Goal: Information Seeking & Learning: Learn about a topic

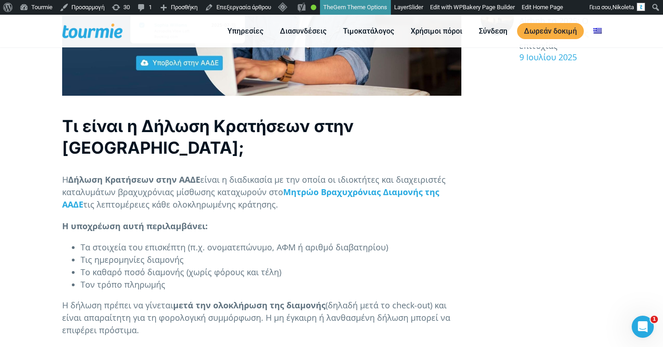
scroll to position [463, 0]
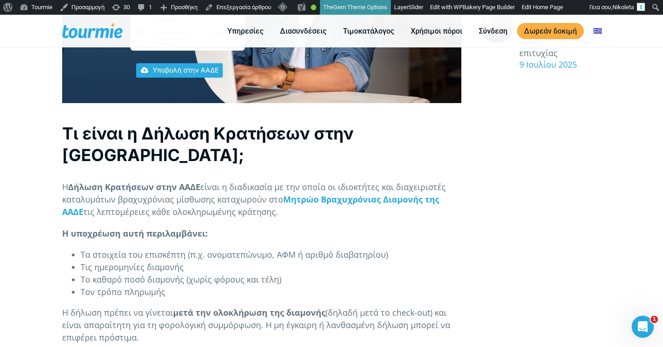
click at [174, 138] on h2 "Τι είναι η Δήλωση Κρατήσεων στην [GEOGRAPHIC_DATA];" at bounding box center [261, 144] width 399 height 43
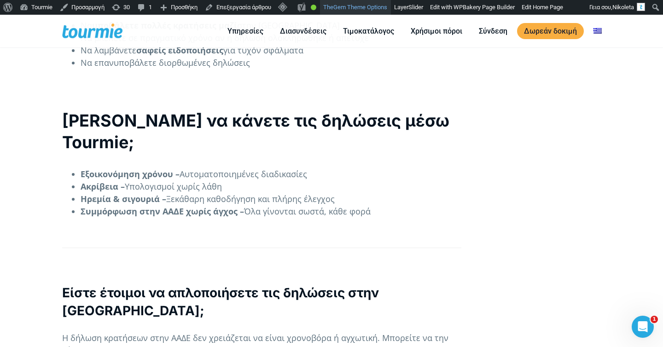
scroll to position [1424, 0]
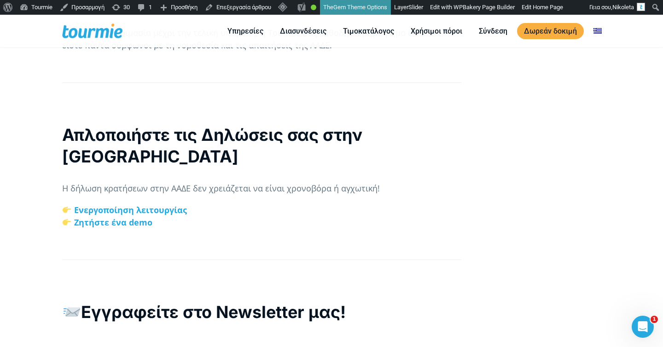
scroll to position [1865, 0]
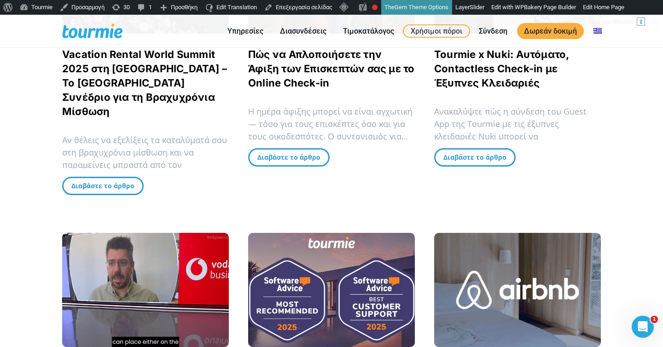
scroll to position [912, 0]
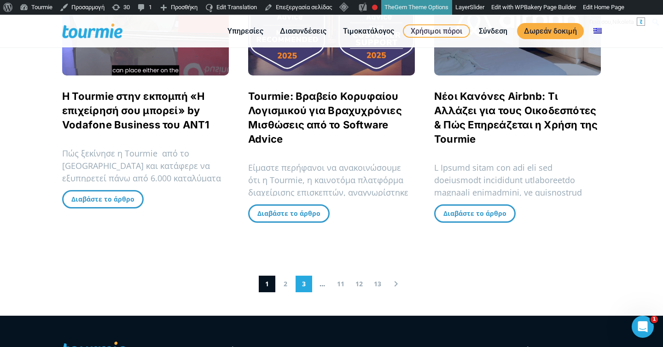
click at [304, 276] on link "3" at bounding box center [304, 284] width 17 height 17
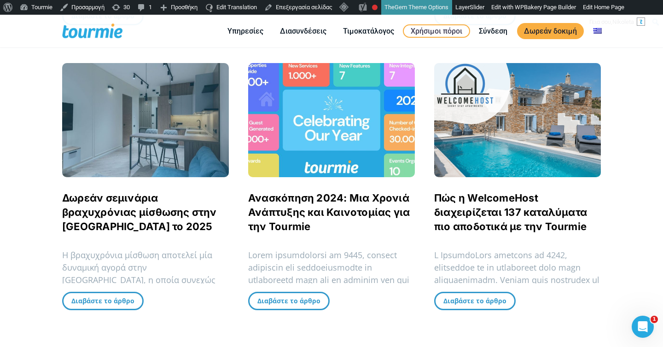
scroll to position [906, 0]
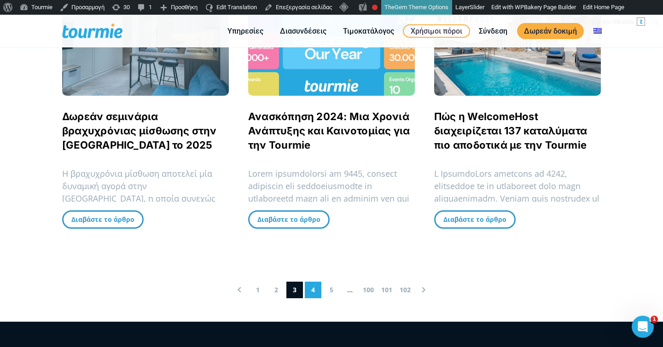
click at [321, 282] on link "4" at bounding box center [313, 290] width 17 height 17
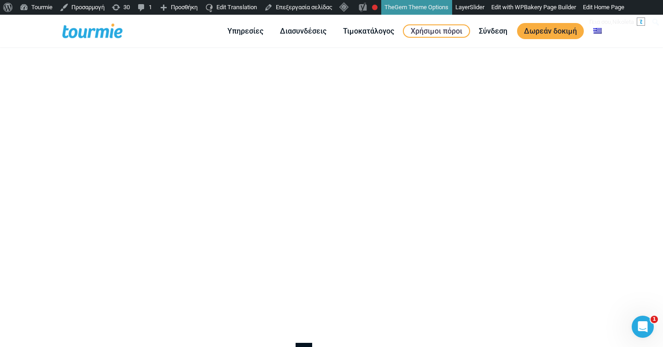
scroll to position [1029, 0]
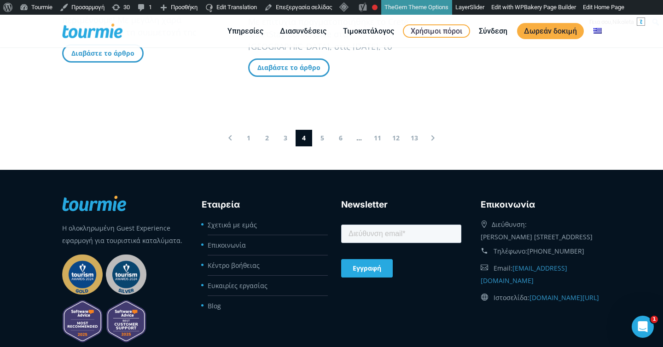
click at [284, 130] on link "3" at bounding box center [285, 138] width 17 height 17
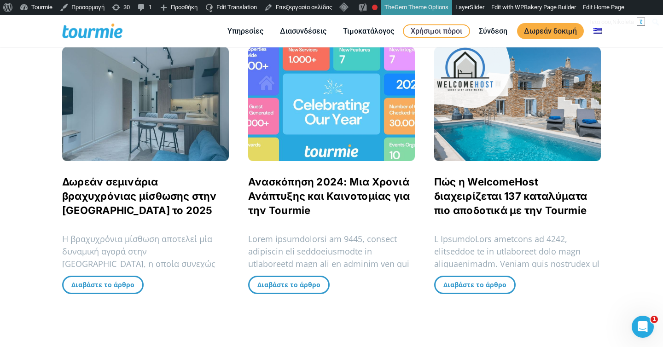
scroll to position [843, 0]
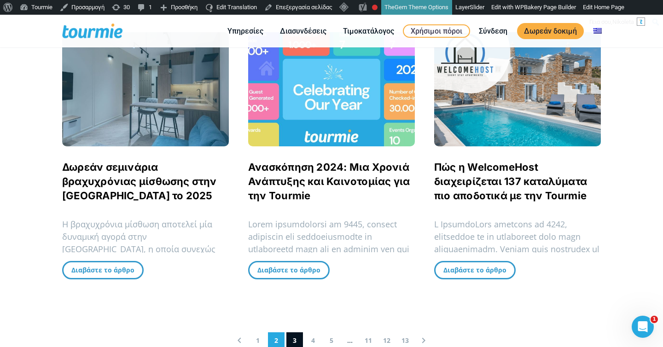
click at [279, 333] on link "2" at bounding box center [276, 341] width 17 height 17
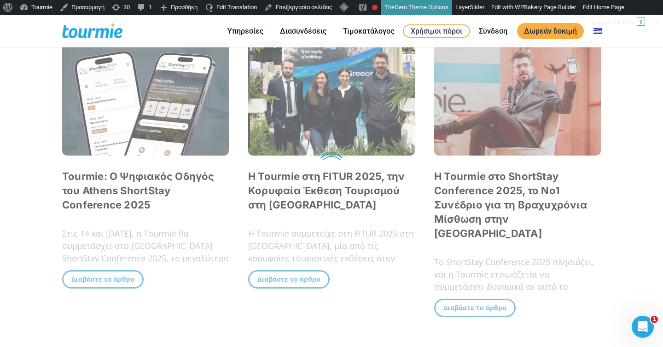
scroll to position [232, 0]
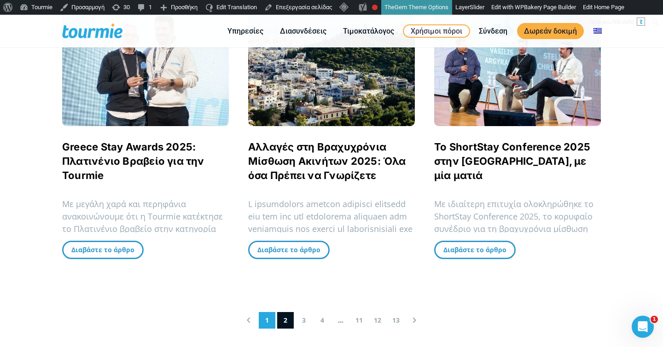
click at [271, 319] on link "1" at bounding box center [267, 320] width 17 height 17
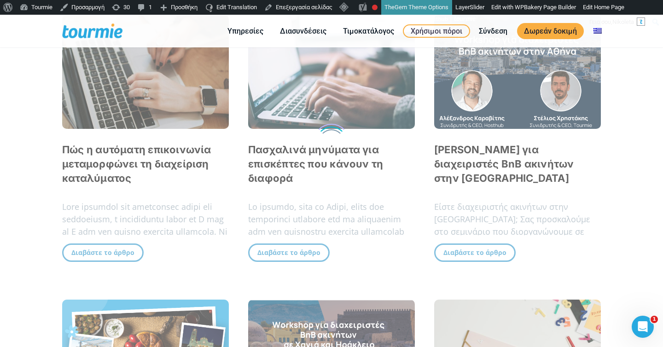
scroll to position [232, 0]
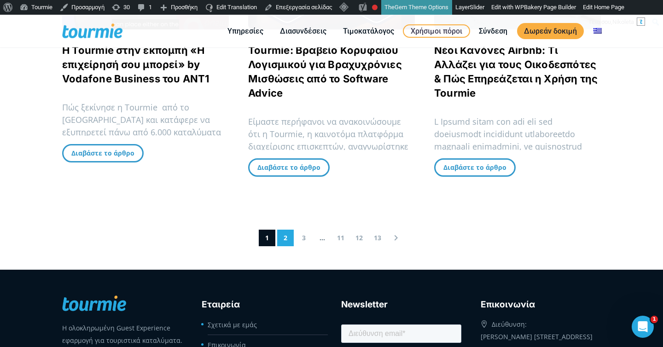
click at [286, 230] on link "2" at bounding box center [285, 238] width 17 height 17
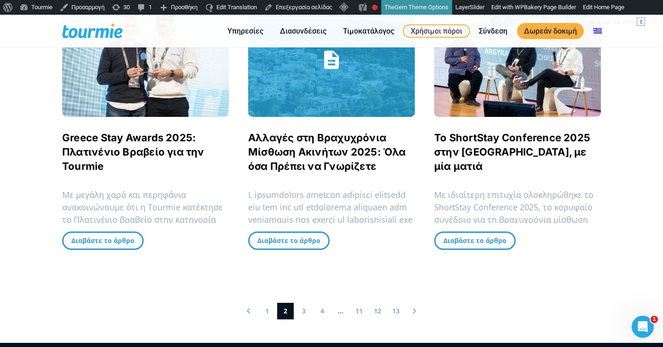
scroll to position [868, 0]
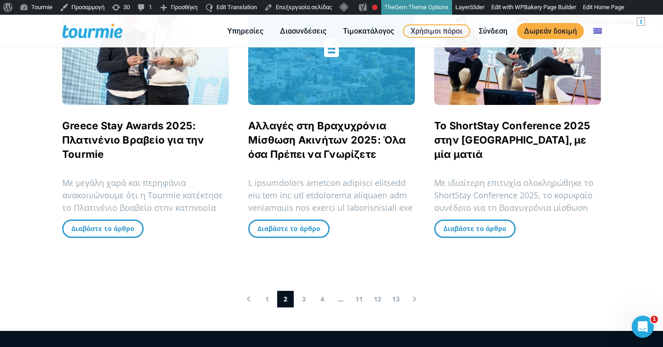
click at [319, 142] on link "Αλλαγές στη Βραχυχρόνια Μίσθωση Ακινήτων 2025: Όλα όσα Πρέπει να Γνωρίζετε" at bounding box center [327, 140] width 158 height 41
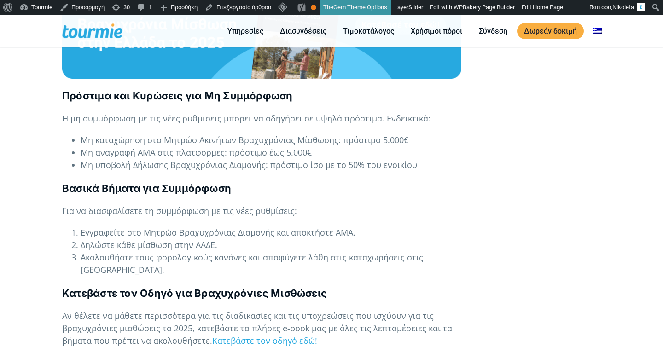
scroll to position [914, 0]
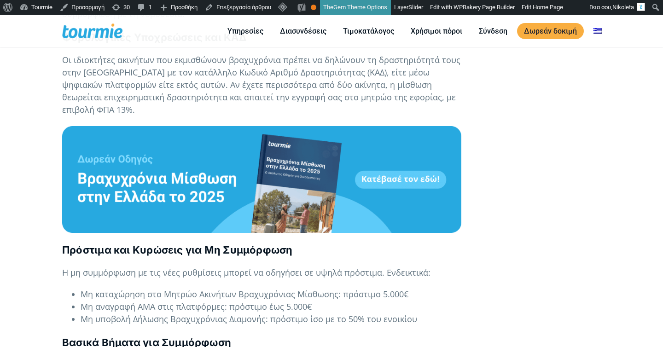
click at [297, 173] on b at bounding box center [261, 179] width 399 height 12
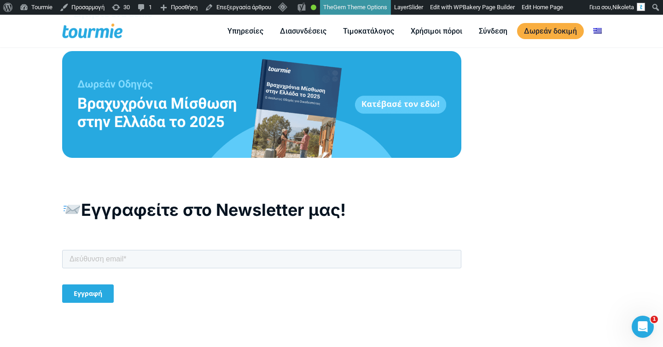
scroll to position [2085, 0]
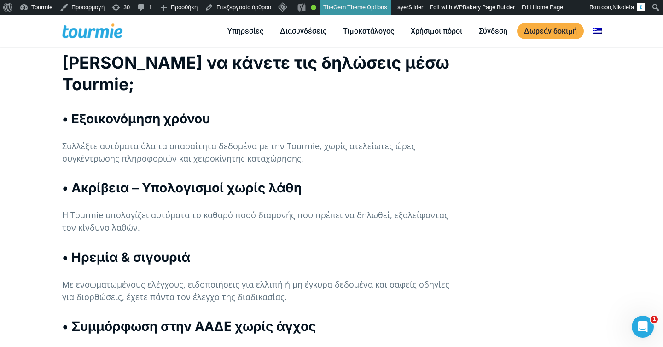
scroll to position [1562, 0]
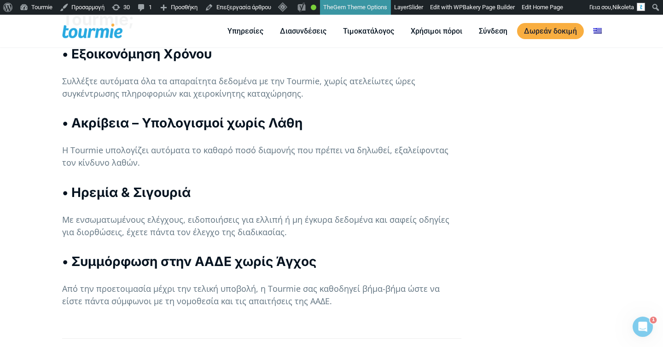
scroll to position [1523, 0]
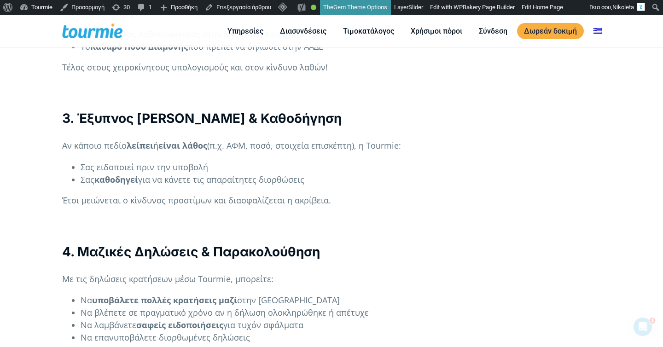
scroll to position [1445, 0]
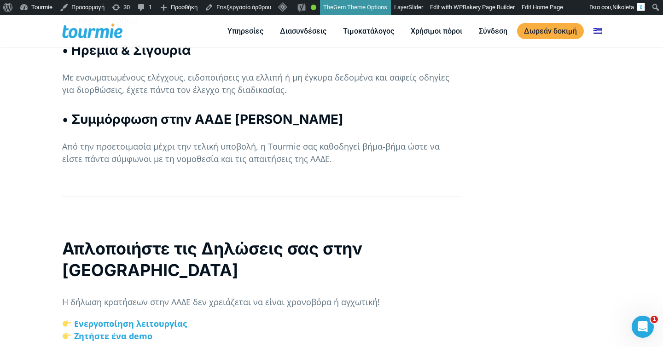
scroll to position [1723, 0]
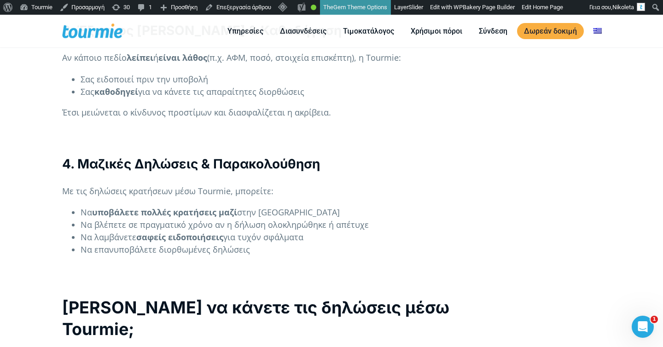
scroll to position [1252, 0]
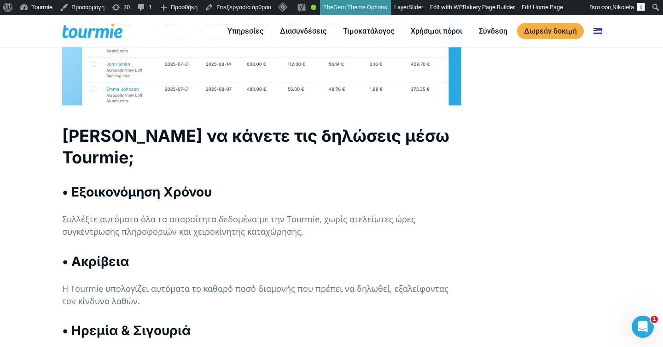
scroll to position [1679, 0]
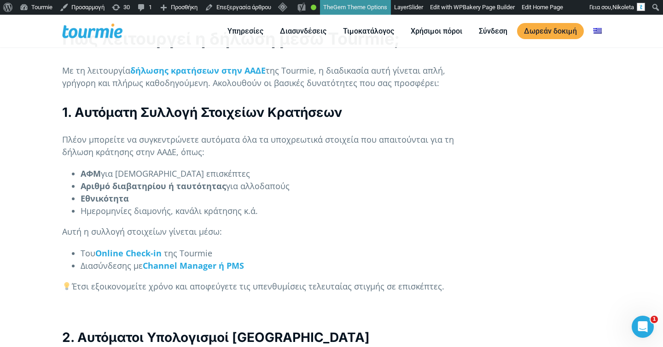
scroll to position [869, 0]
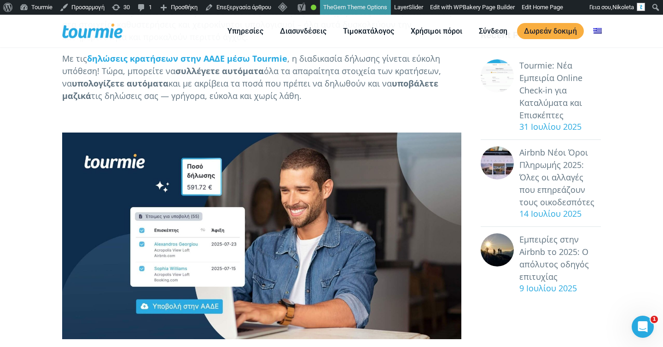
scroll to position [480, 0]
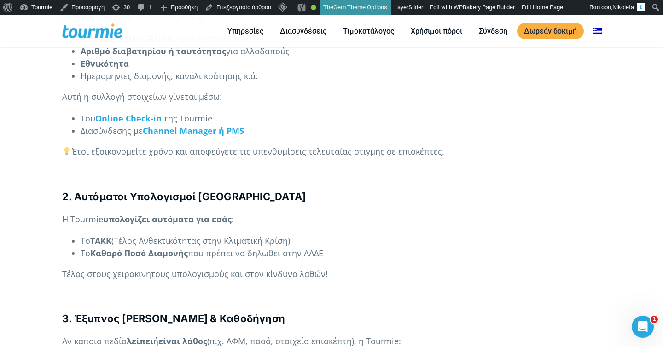
scroll to position [959, 0]
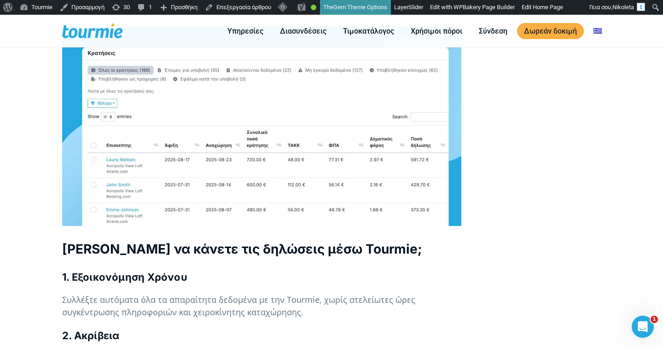
scroll to position [1455, 0]
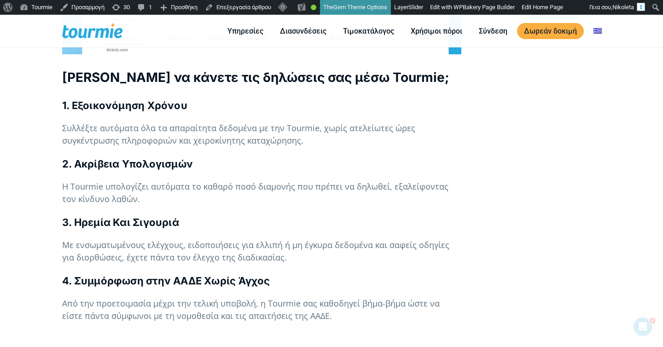
scroll to position [1577, 0]
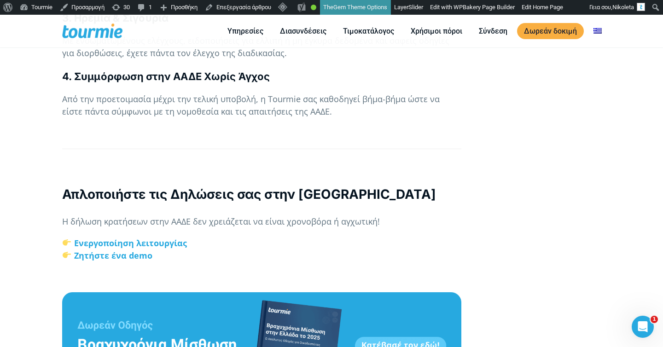
scroll to position [1753, 0]
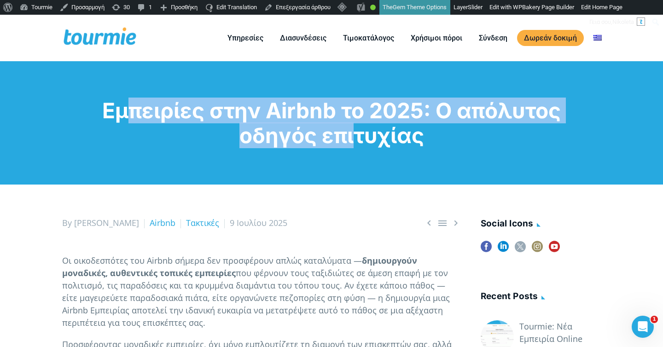
drag, startPoint x: 327, startPoint y: 133, endPoint x: 277, endPoint y: 95, distance: 62.5
click at [277, 95] on div "Εμπειρίες στην Airbnb το 2025: Ο απόλυτος οδηγός επιτυχίας" at bounding box center [331, 122] width 663 height 123
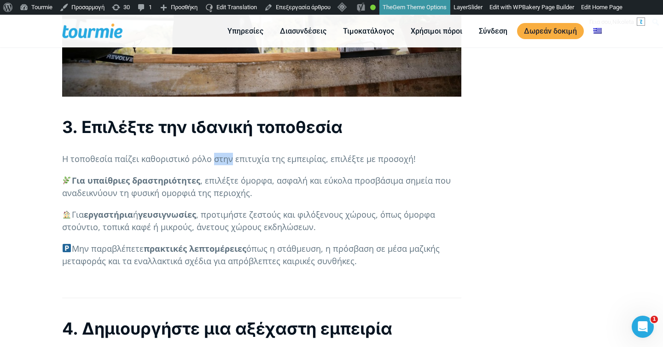
scroll to position [1818, 0]
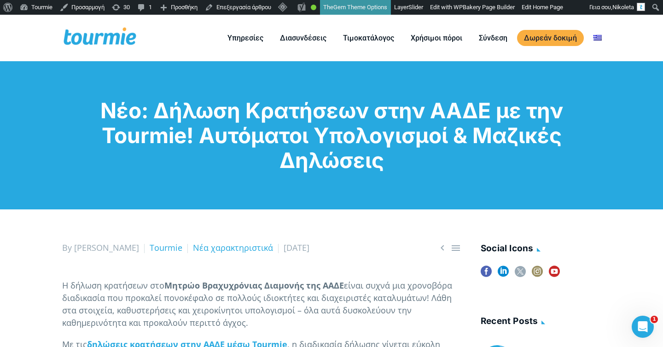
scroll to position [116, 0]
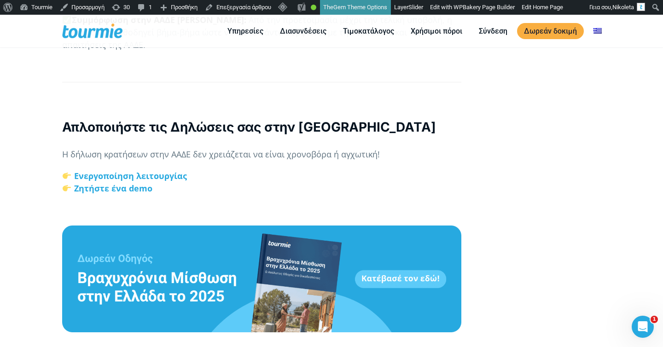
scroll to position [1894, 0]
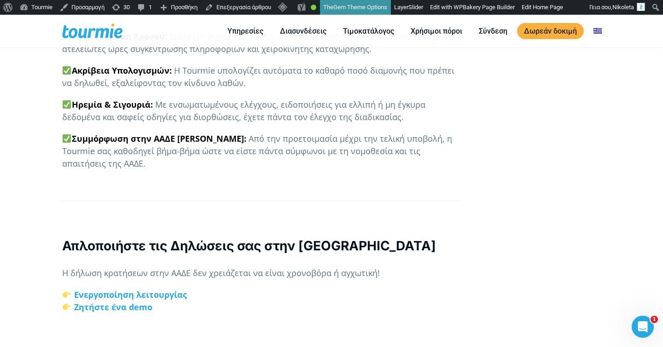
scroll to position [1711, 0]
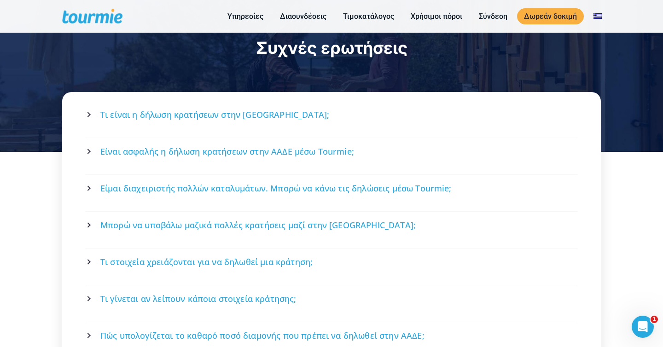
scroll to position [1694, 0]
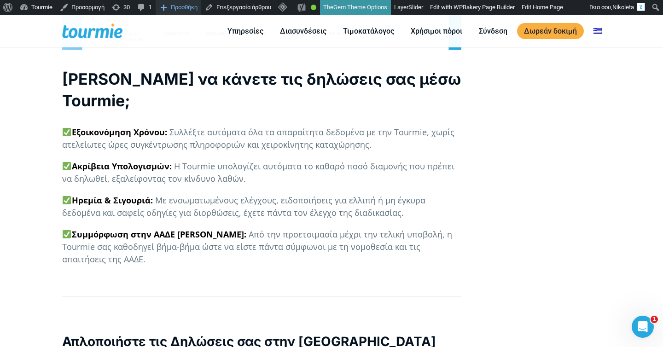
scroll to position [1673, 0]
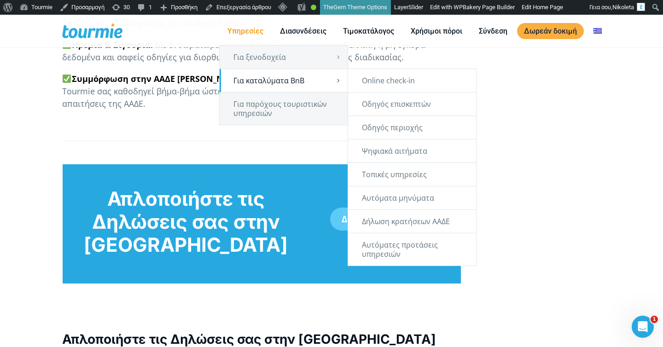
scroll to position [1775, 0]
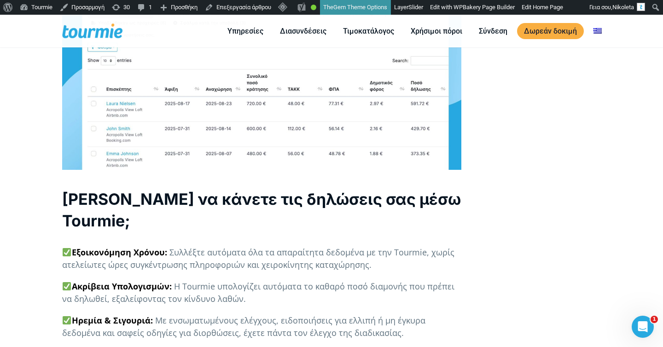
scroll to position [1475, 0]
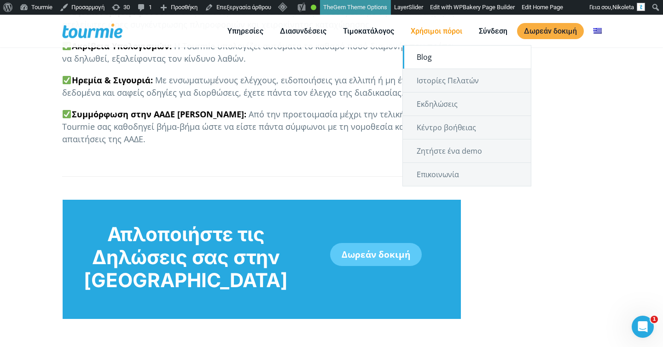
click at [428, 59] on link "Blog" at bounding box center [467, 57] width 128 height 23
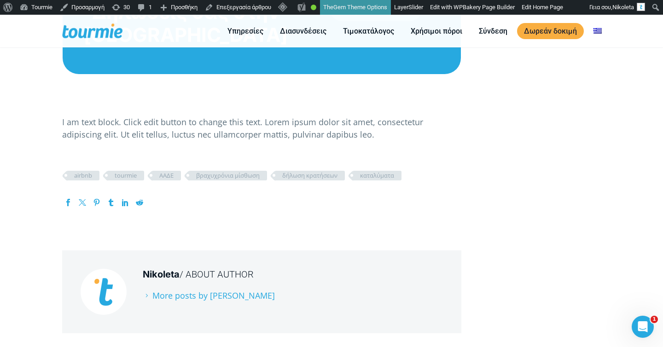
scroll to position [2049, 0]
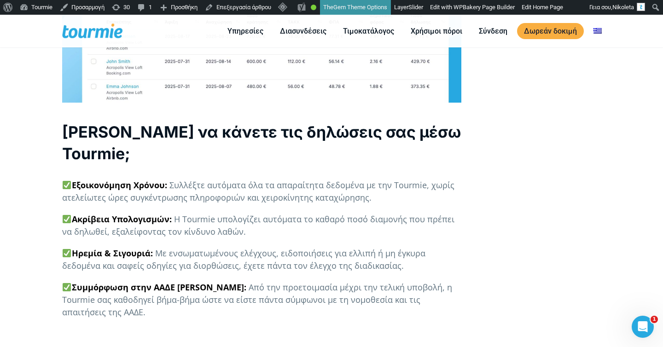
scroll to position [1882, 0]
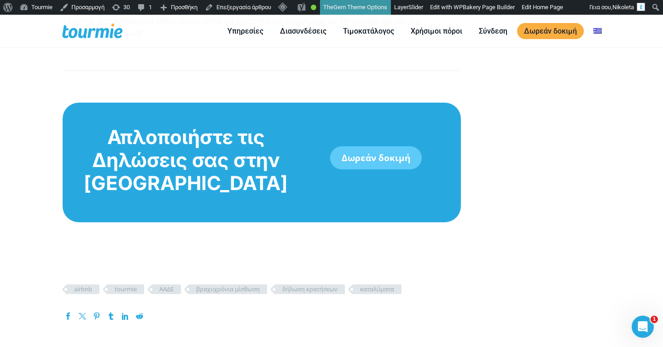
scroll to position [1841, 0]
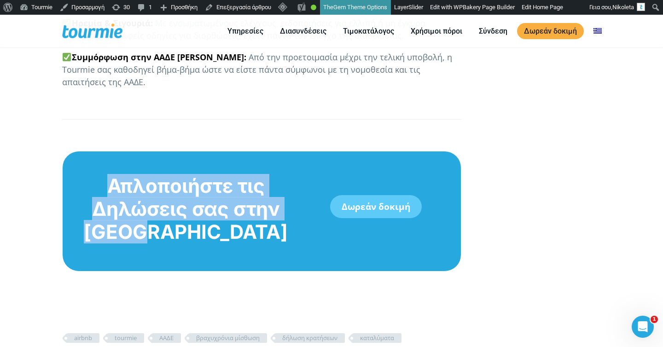
drag, startPoint x: 223, startPoint y: 231, endPoint x: 191, endPoint y: 58, distance: 176.2
click at [191, 98] on p at bounding box center [261, 104] width 399 height 12
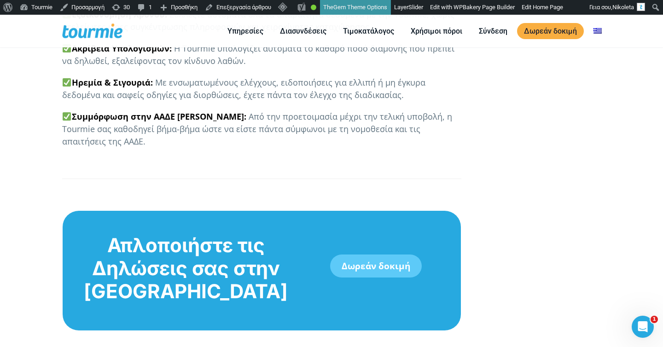
scroll to position [1747, 0]
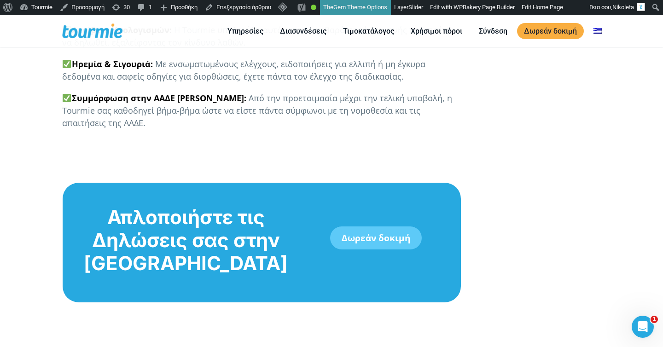
scroll to position [1828, 0]
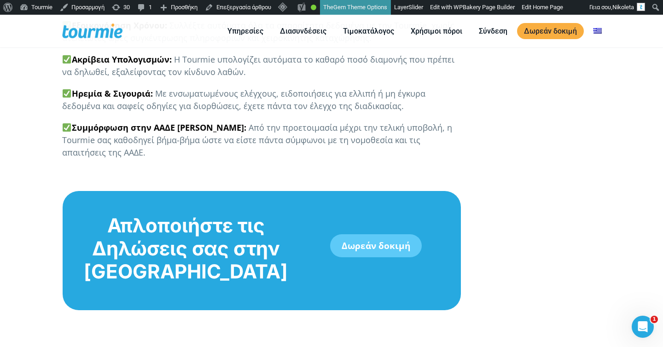
scroll to position [1793, 0]
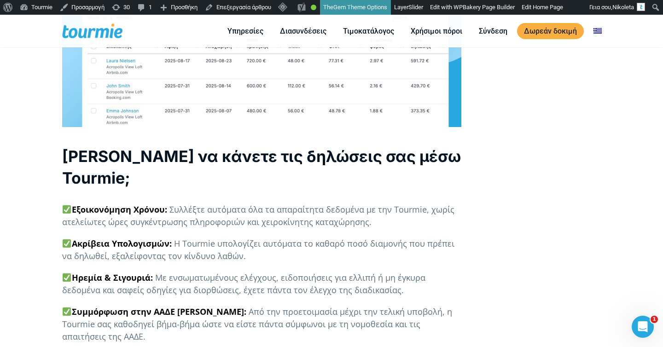
scroll to position [1966, 0]
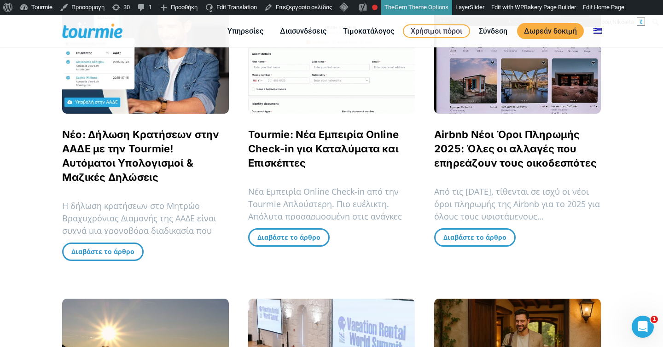
scroll to position [184, 0]
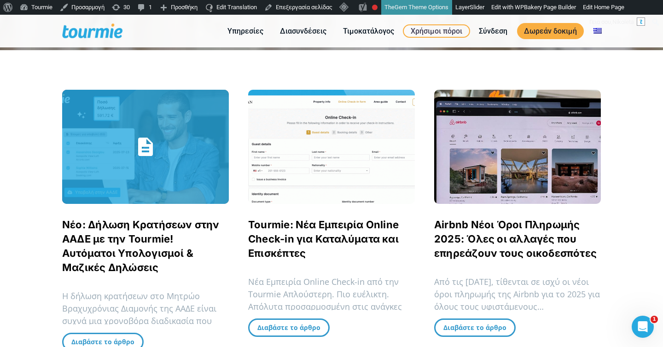
click at [116, 226] on link "Νέο: Δήλωση Κρατήσεων στην ΑΑΔΕ με την Tourmie! Αυτόματοι Υπολογισμοί & Μαζικές…" at bounding box center [141, 246] width 158 height 55
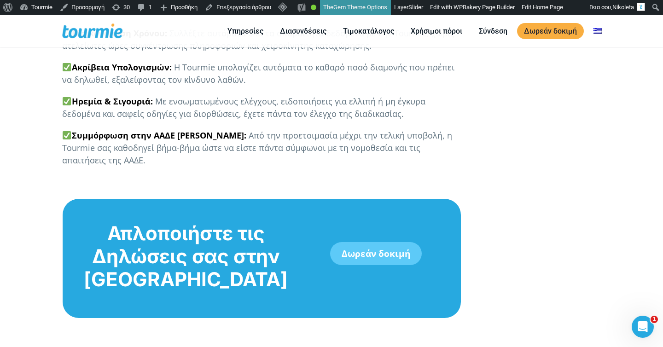
scroll to position [1761, 0]
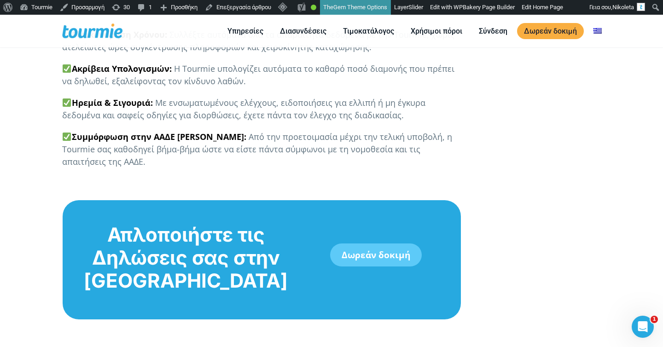
click at [649, 326] on icon "Άνοιγμα Intercom Messenger" at bounding box center [643, 327] width 15 height 15
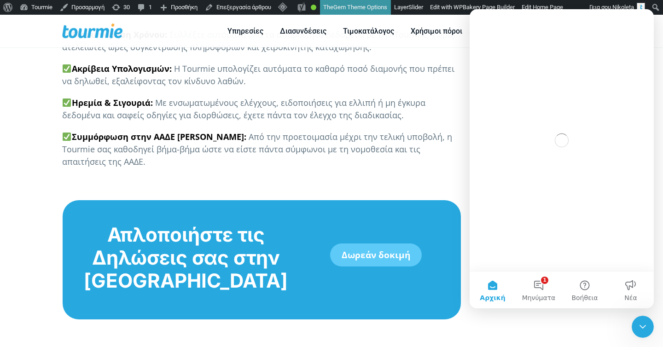
scroll to position [0, 0]
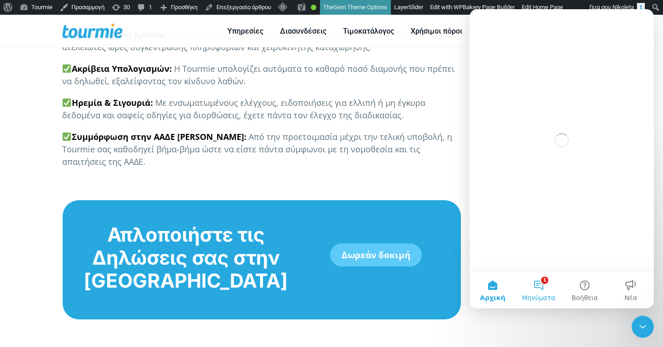
click at [545, 291] on button "1 Μηνύματα" at bounding box center [539, 290] width 46 height 37
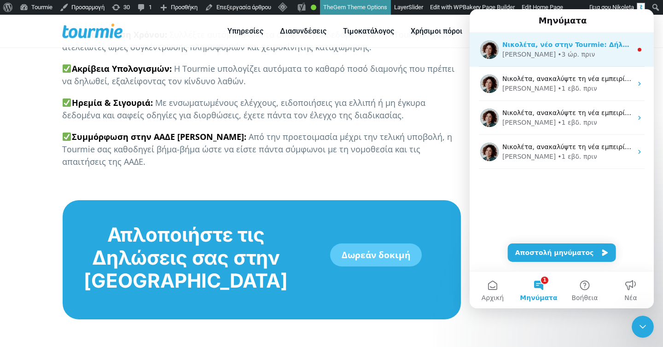
click at [537, 48] on div "Νικολέτα, νέο στην Tourmie: Δήλωση Κρατήσεων στην ΑΑΔΕ, χωρίς άγχος, χωρίς λάθη…" at bounding box center [568, 45] width 130 height 10
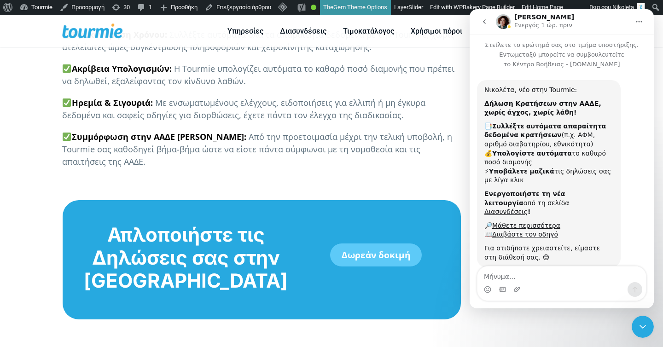
scroll to position [12, 0]
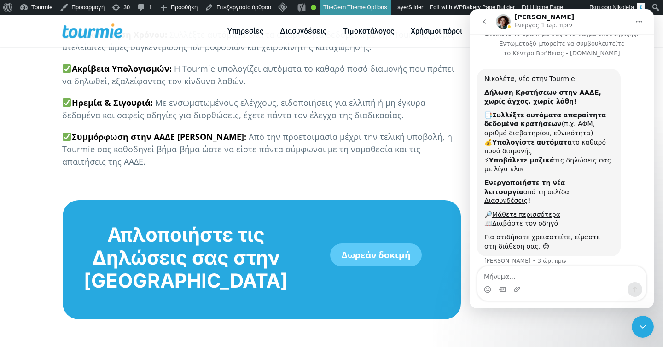
drag, startPoint x: 639, startPoint y: 328, endPoint x: 1003, endPoint y: 530, distance: 416.8
click at [639, 328] on icon "Κλείσιμο Intercom Messenger" at bounding box center [643, 327] width 11 height 11
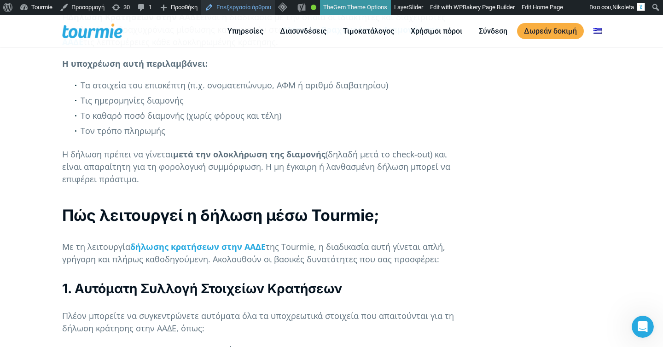
scroll to position [693, 0]
